Goal: Check status: Check status

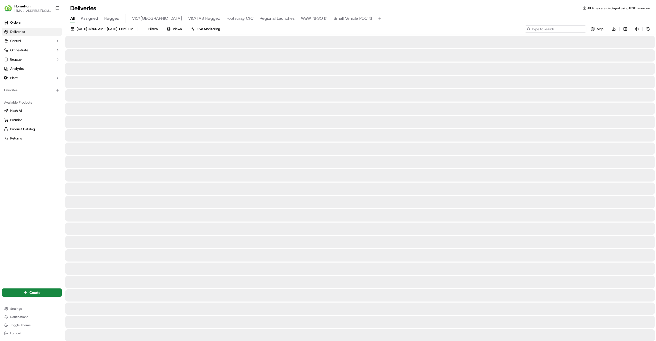
click at [562, 29] on input at bounding box center [555, 28] width 61 height 7
paste input "262763289"
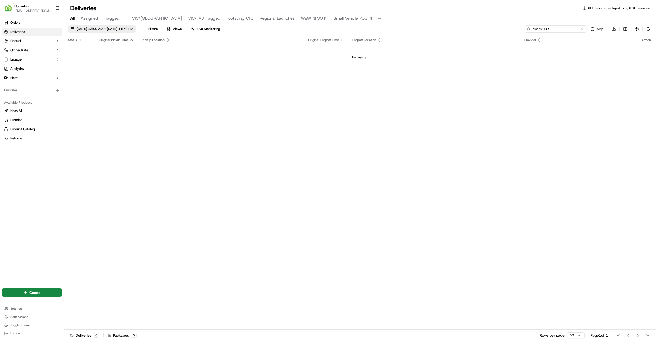
type input "262763289"
click at [109, 29] on span "[DATE] 12:00 AM - [DATE] 11:59 PM" at bounding box center [105, 29] width 57 height 5
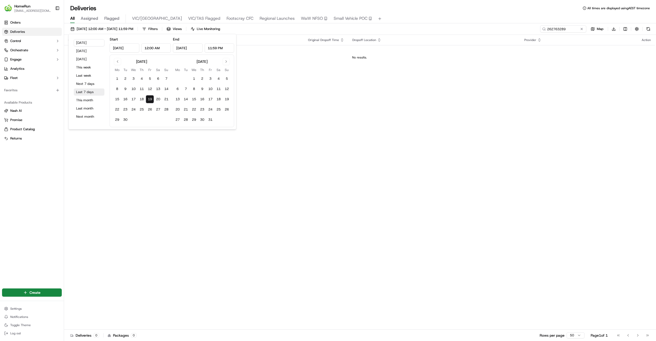
click at [84, 91] on button "Last 7 days" at bounding box center [89, 91] width 31 height 7
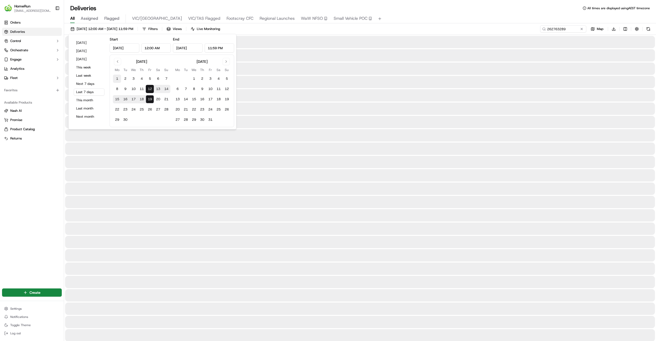
click at [117, 78] on button "1" at bounding box center [117, 79] width 8 height 8
type input "[DATE]"
click at [151, 100] on button "19" at bounding box center [150, 99] width 8 height 8
type input "[DATE]"
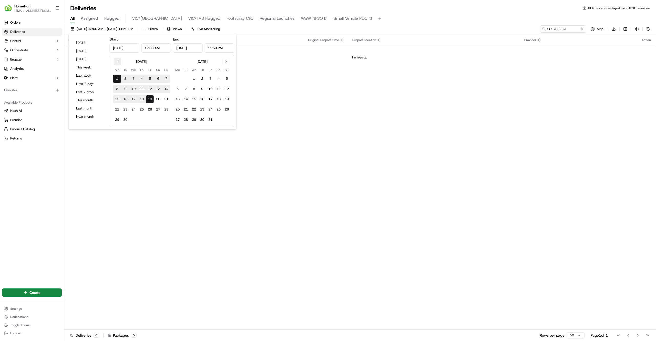
click at [117, 62] on button "Go to previous month" at bounding box center [117, 61] width 7 height 7
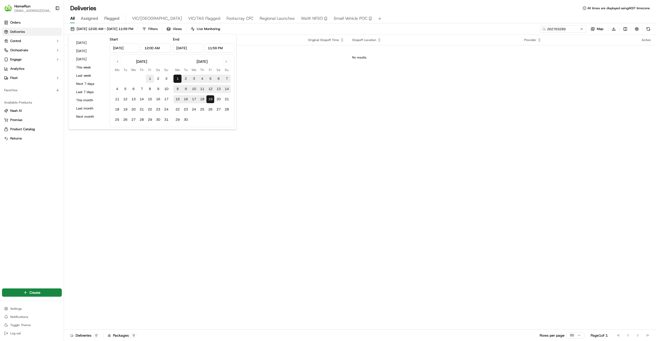
click at [149, 78] on button "1" at bounding box center [150, 79] width 8 height 8
type input "[DATE]"
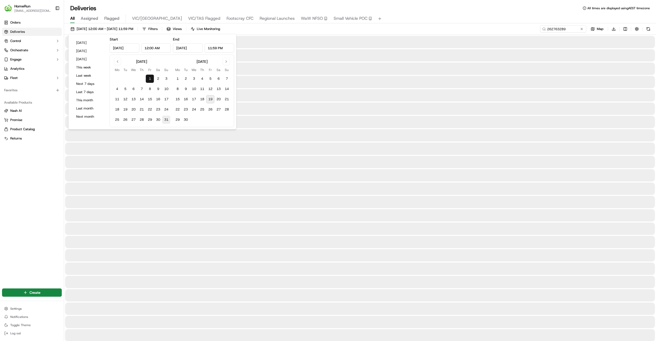
click at [168, 121] on button "31" at bounding box center [166, 120] width 8 height 8
type input "[DATE]"
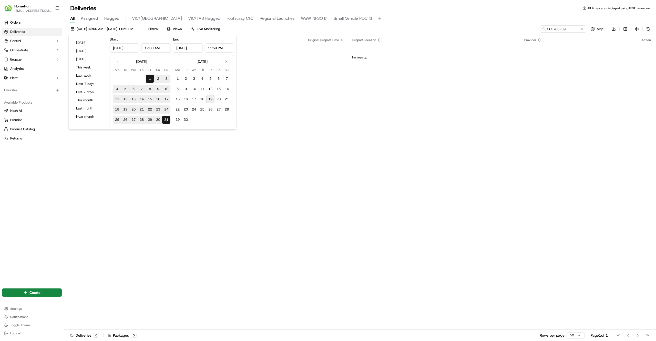
click at [157, 79] on button "2" at bounding box center [158, 79] width 8 height 8
type input "[DATE]"
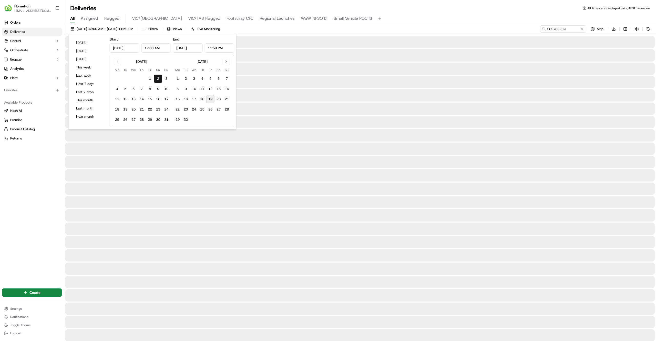
click at [157, 80] on button "2" at bounding box center [158, 79] width 8 height 8
click at [573, 29] on input "262763289" at bounding box center [555, 28] width 61 height 7
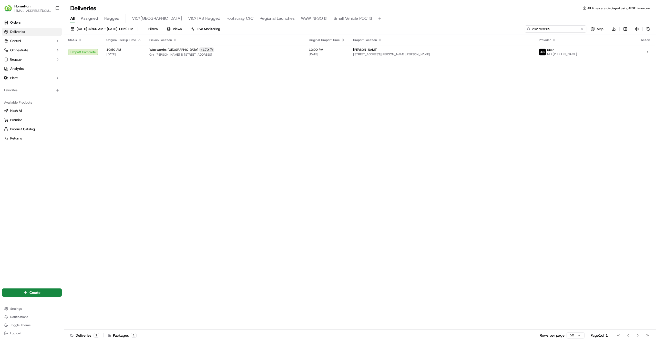
click at [573, 29] on input "262763289" at bounding box center [555, 28] width 61 height 7
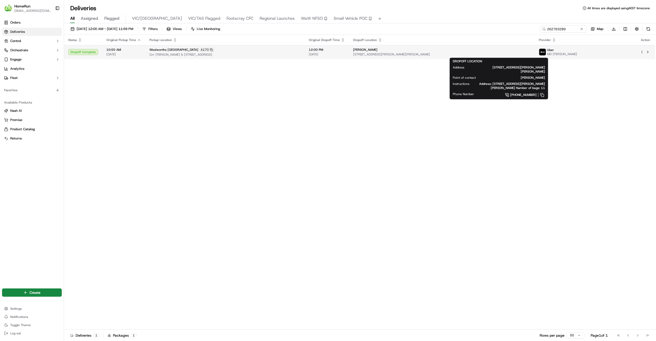
click at [529, 51] on div "[PERSON_NAME]" at bounding box center [442, 50] width 178 height 4
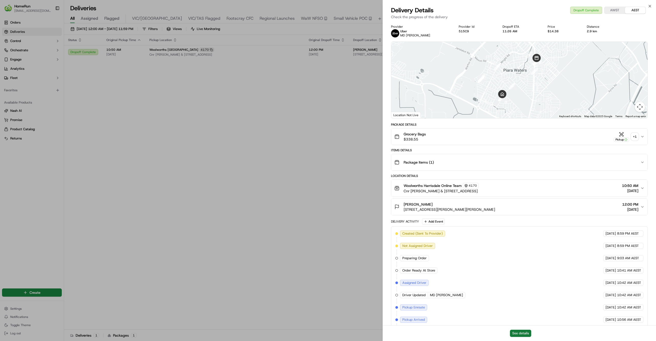
click at [513, 333] on button "See details" at bounding box center [520, 332] width 21 height 7
click at [525, 334] on button "See details" at bounding box center [520, 332] width 21 height 7
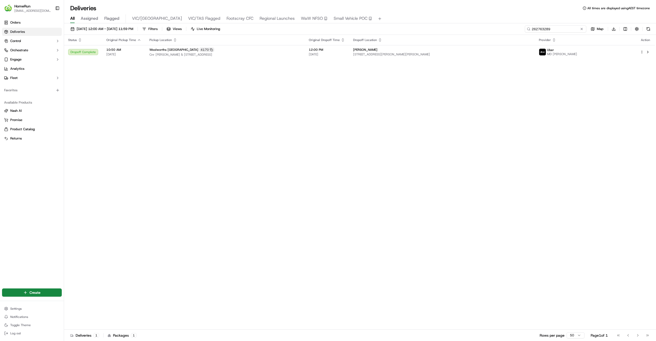
click at [548, 28] on input "262763289" at bounding box center [555, 28] width 61 height 7
paste input "998060"
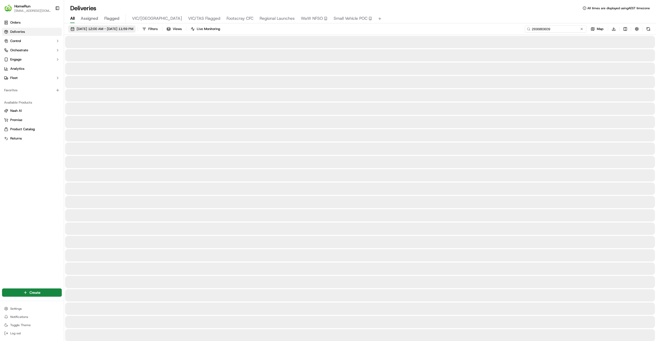
type input "269980609"
click at [120, 25] on button "[DATE] 12:00 AM - [DATE] 11:59 PM" at bounding box center [101, 28] width 67 height 7
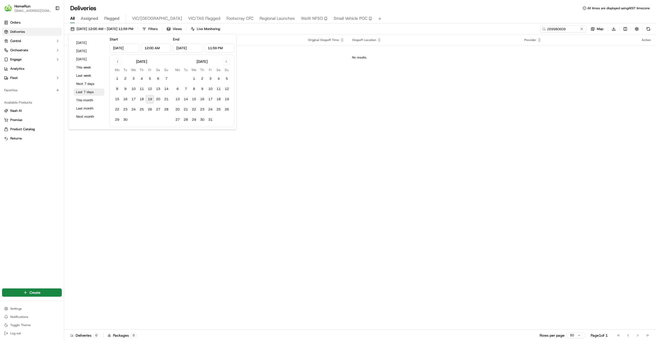
click at [85, 89] on button "Last 7 days" at bounding box center [89, 91] width 31 height 7
type input "[DATE]"
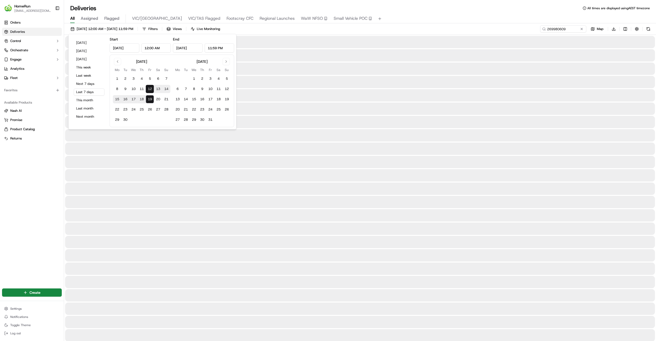
click at [299, 206] on div at bounding box center [360, 202] width 590 height 12
